Goal: Obtain resource: Download file/media

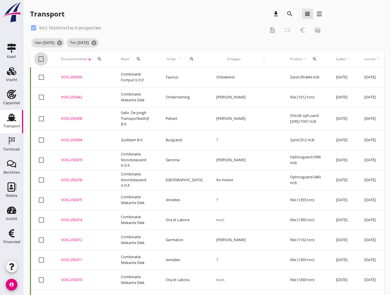
click at [38, 60] on div at bounding box center [41, 59] width 10 height 10
checkbox input "true"
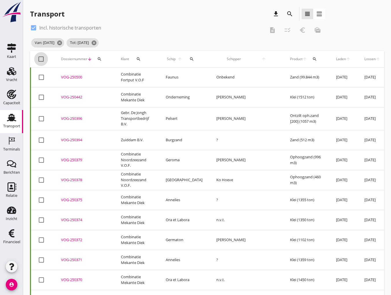
checkbox input "true"
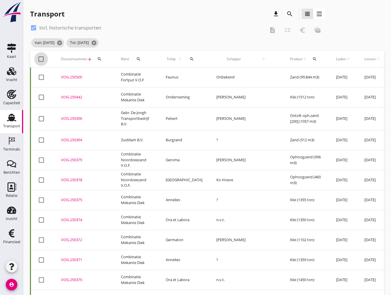
checkbox input "true"
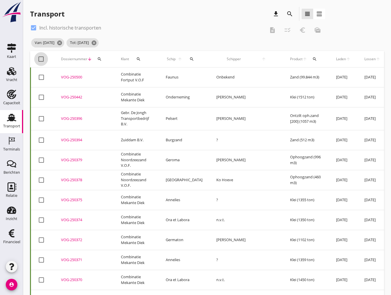
checkbox input "true"
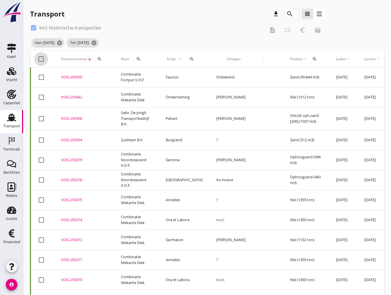
checkbox input "true"
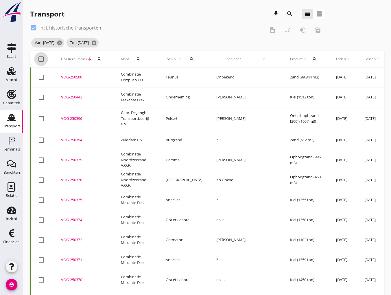
checkbox input "true"
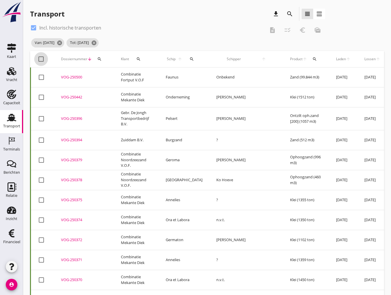
checkbox input "true"
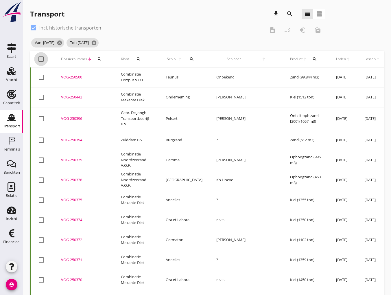
checkbox input "true"
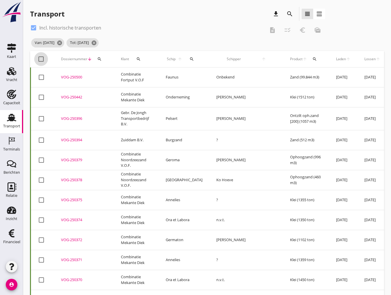
checkbox input "true"
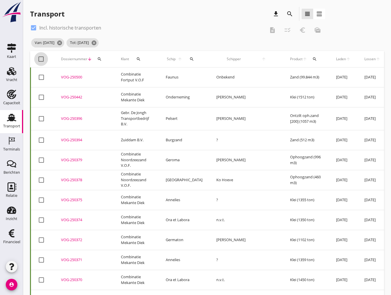
checkbox input "true"
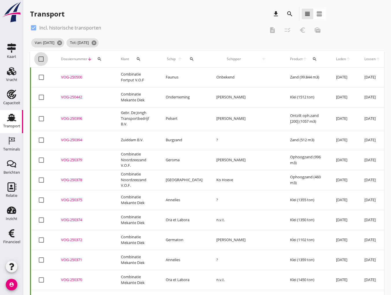
checkbox input "true"
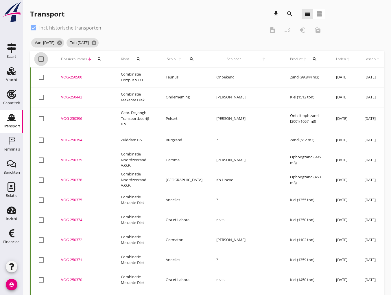
checkbox input "true"
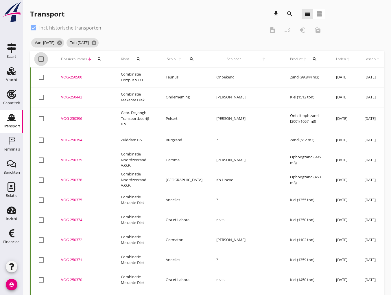
checkbox input "true"
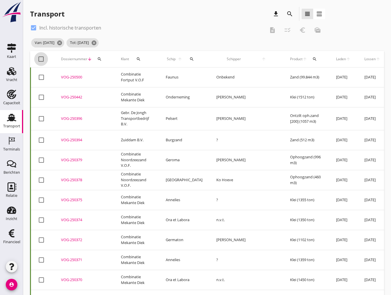
checkbox input "true"
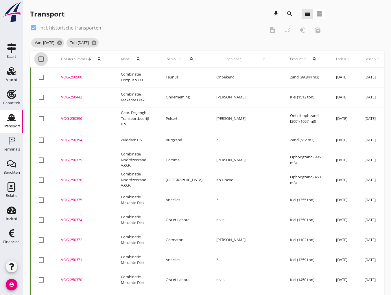
checkbox input "true"
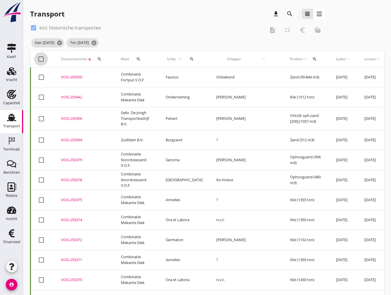
checkbox input "true"
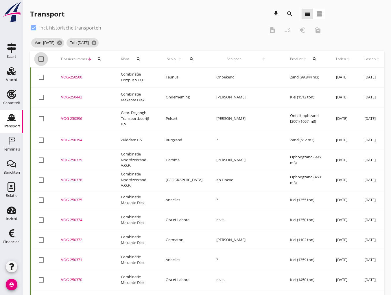
checkbox input "true"
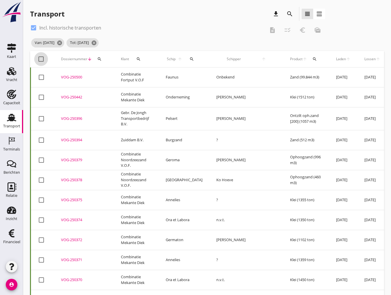
checkbox input "true"
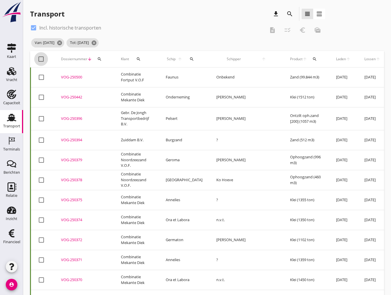
checkbox input "true"
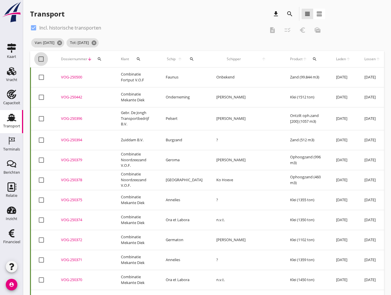
checkbox input "true"
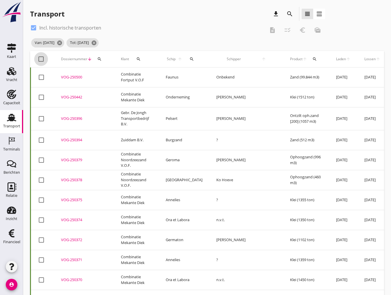
checkbox input "true"
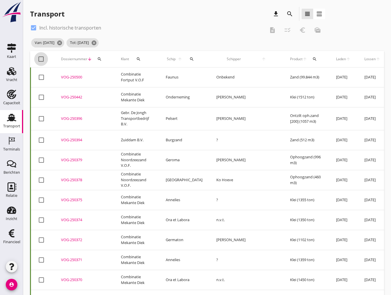
checkbox input "true"
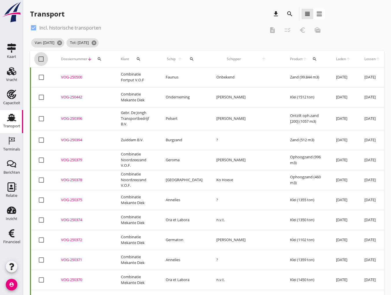
checkbox input "true"
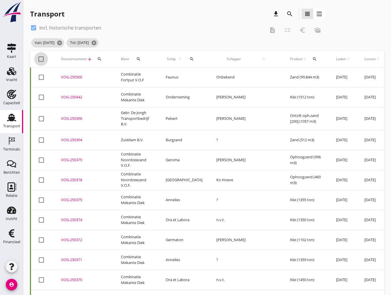
checkbox input "true"
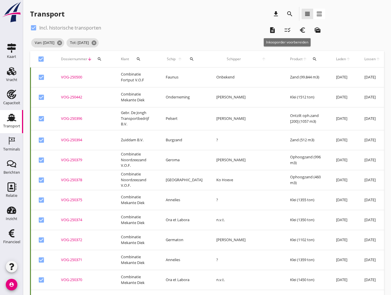
click at [287, 30] on icon "checklist_rtl" at bounding box center [287, 30] width 7 height 7
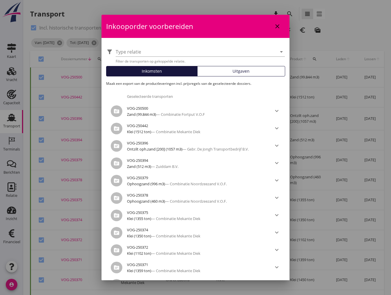
click at [228, 74] on div "Uitgaven" at bounding box center [241, 71] width 83 height 6
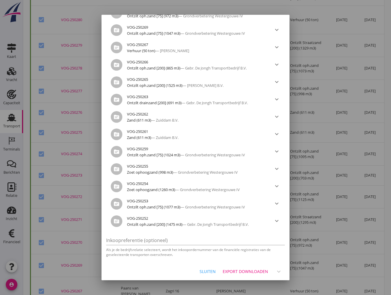
scroll to position [2091, 0]
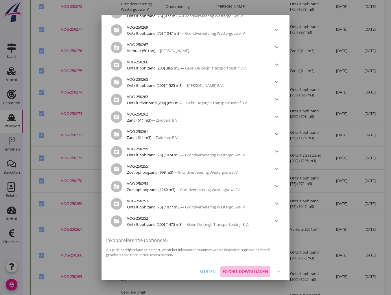
click at [243, 268] on div "Export downloaden" at bounding box center [245, 271] width 45 height 6
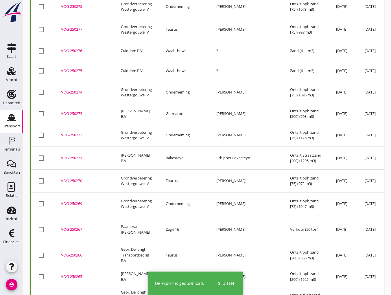
checkbox input "false"
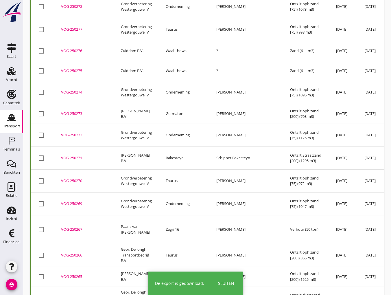
checkbox input "false"
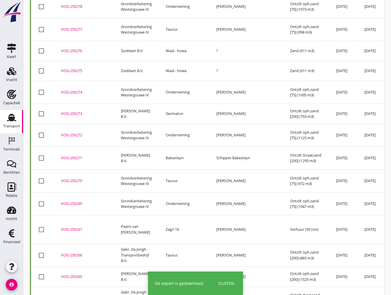
checkbox input "false"
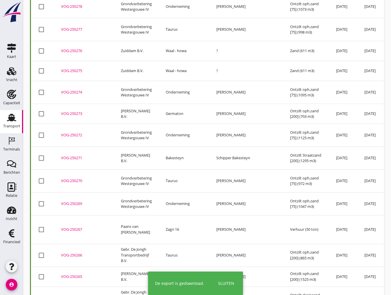
checkbox input "false"
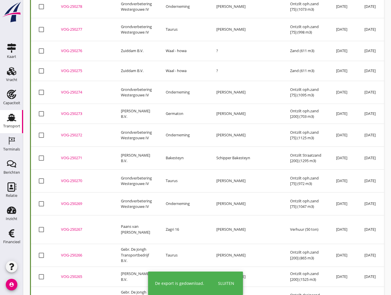
checkbox input "false"
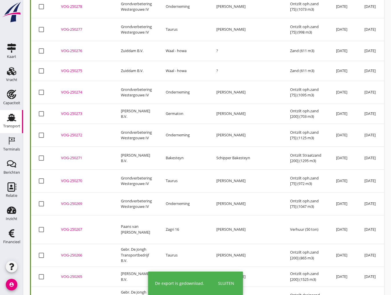
checkbox input "false"
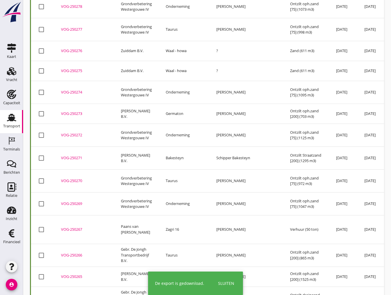
checkbox input "false"
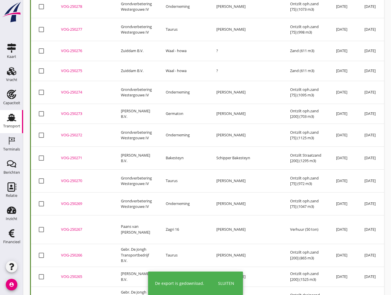
checkbox input "false"
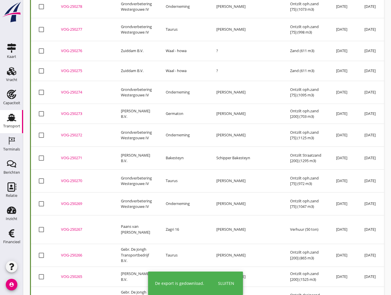
checkbox input "false"
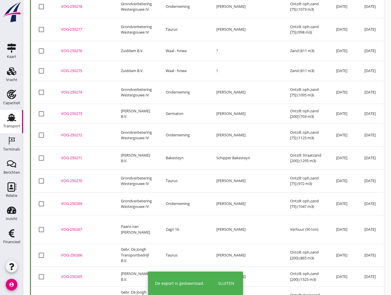
checkbox input "false"
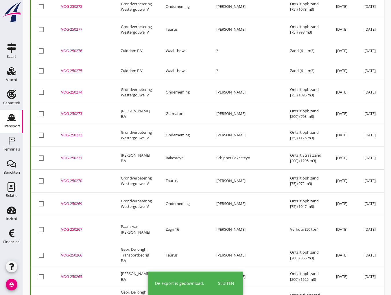
checkbox input "false"
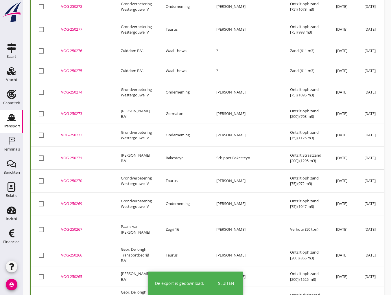
checkbox input "false"
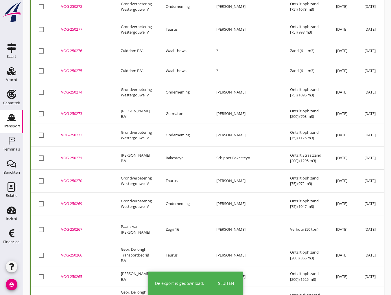
checkbox input "false"
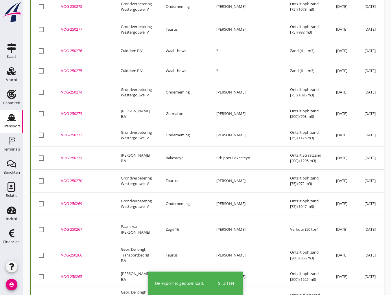
checkbox input "false"
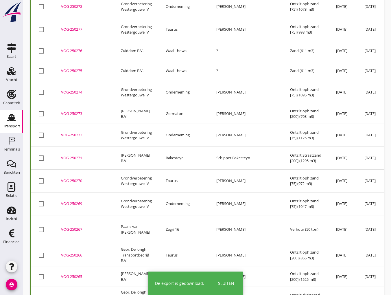
checkbox input "false"
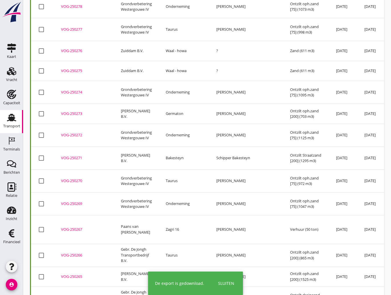
checkbox input "false"
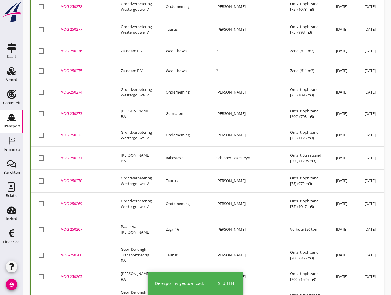
checkbox input "false"
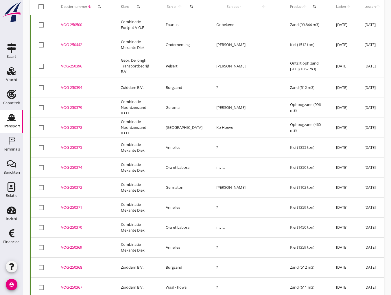
scroll to position [0, 0]
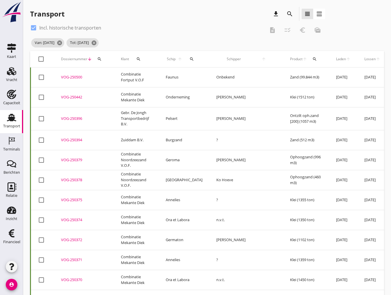
click at [73, 79] on div "VOG-250500" at bounding box center [84, 77] width 46 height 6
